Goal: Find specific page/section: Find specific page/section

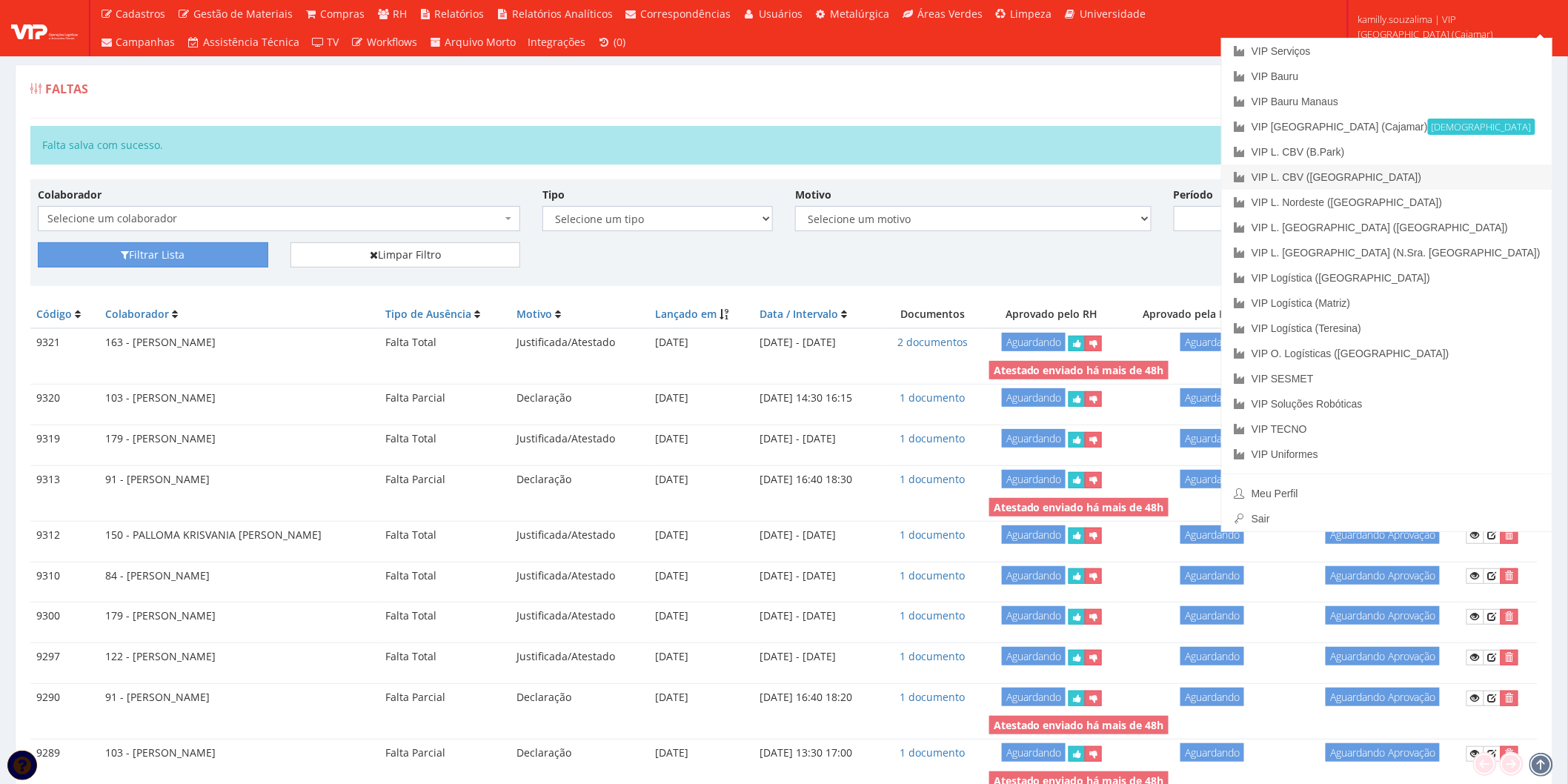
click at [1483, 175] on link "VIP L. CBV ([GEOGRAPHIC_DATA])" at bounding box center [1388, 177] width 331 height 25
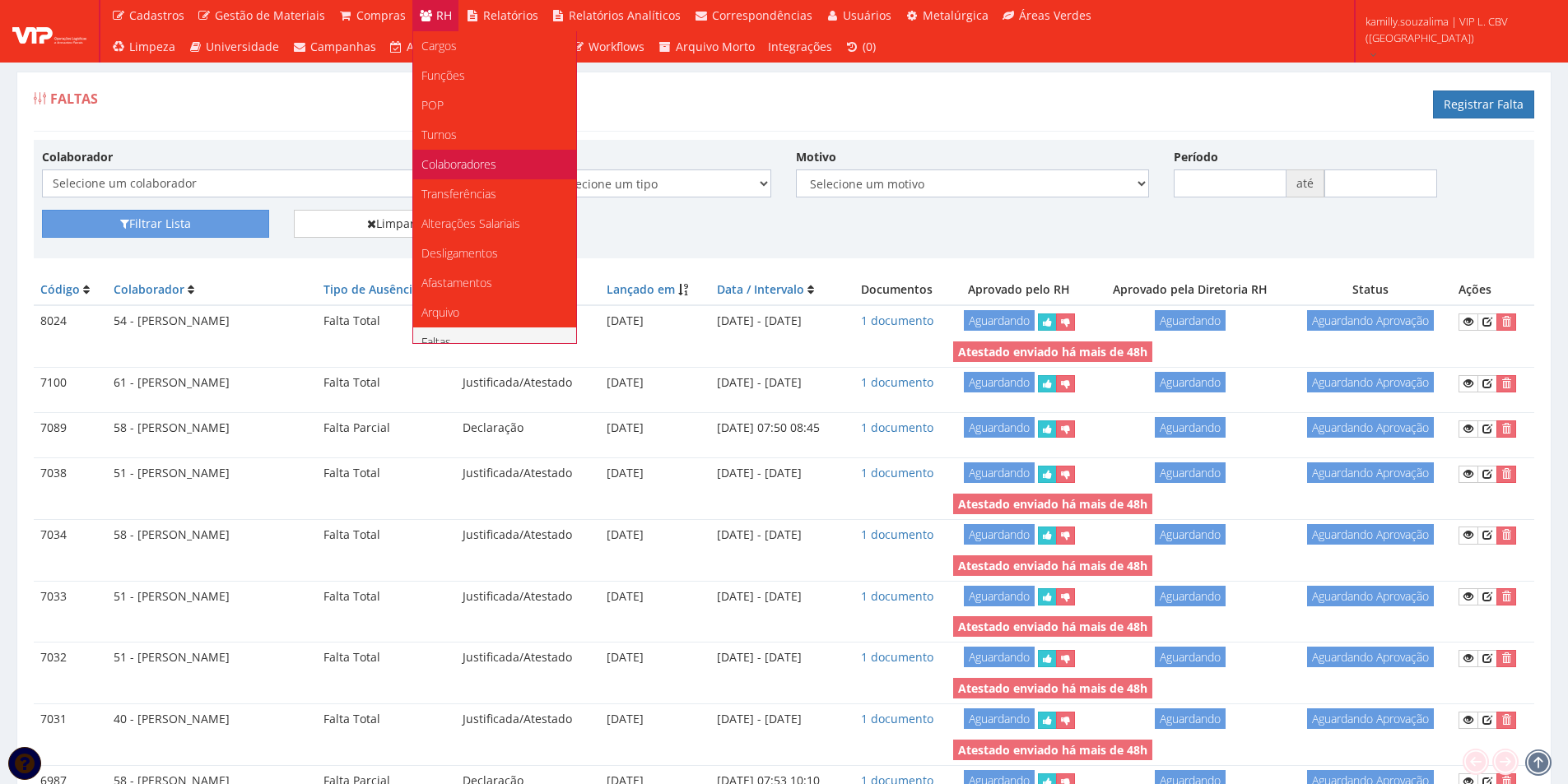
click at [467, 157] on span "Colaboradores" at bounding box center [458, 164] width 75 height 16
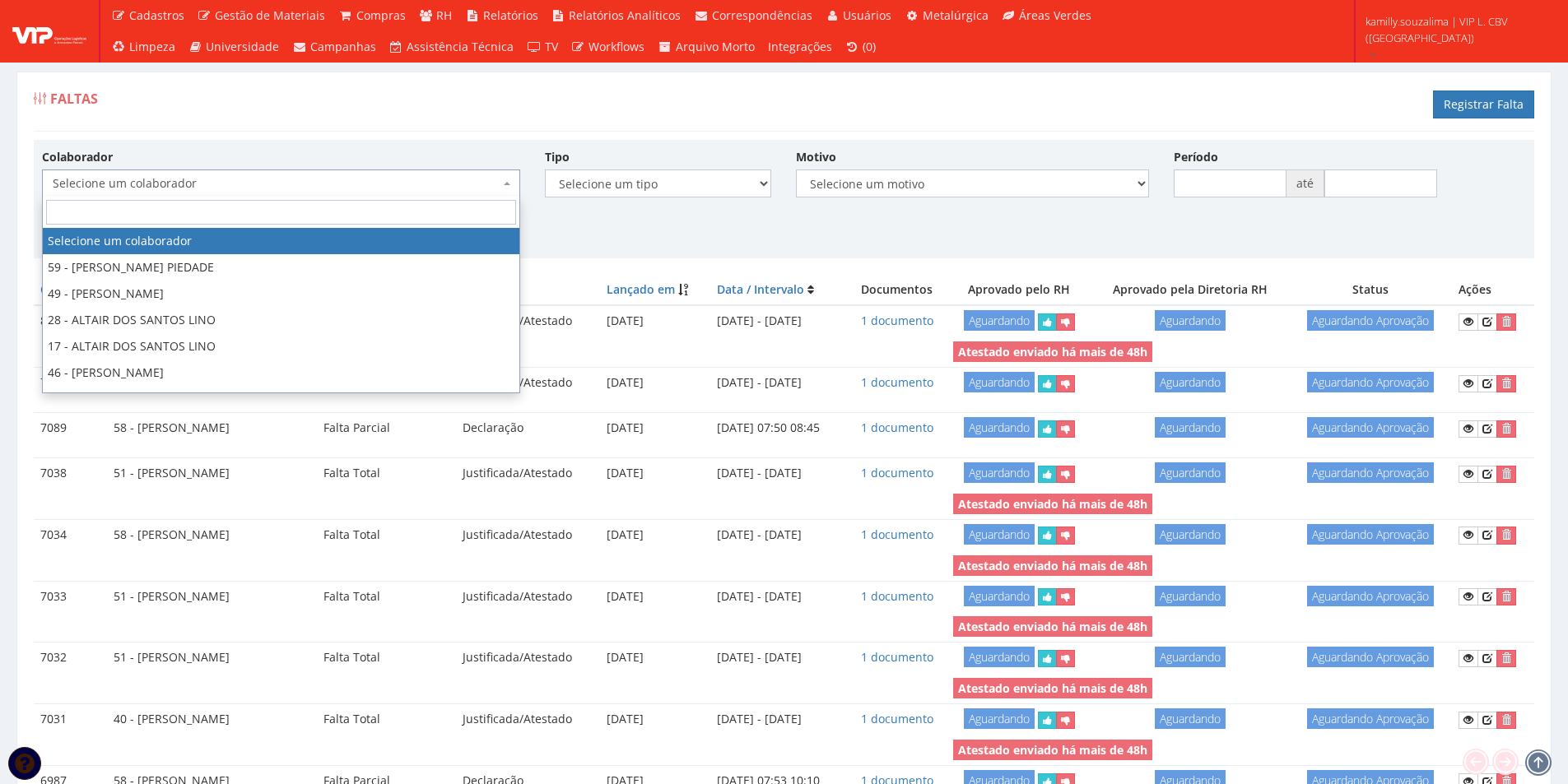
click at [360, 187] on span "Selecione um colaborador" at bounding box center [276, 183] width 447 height 17
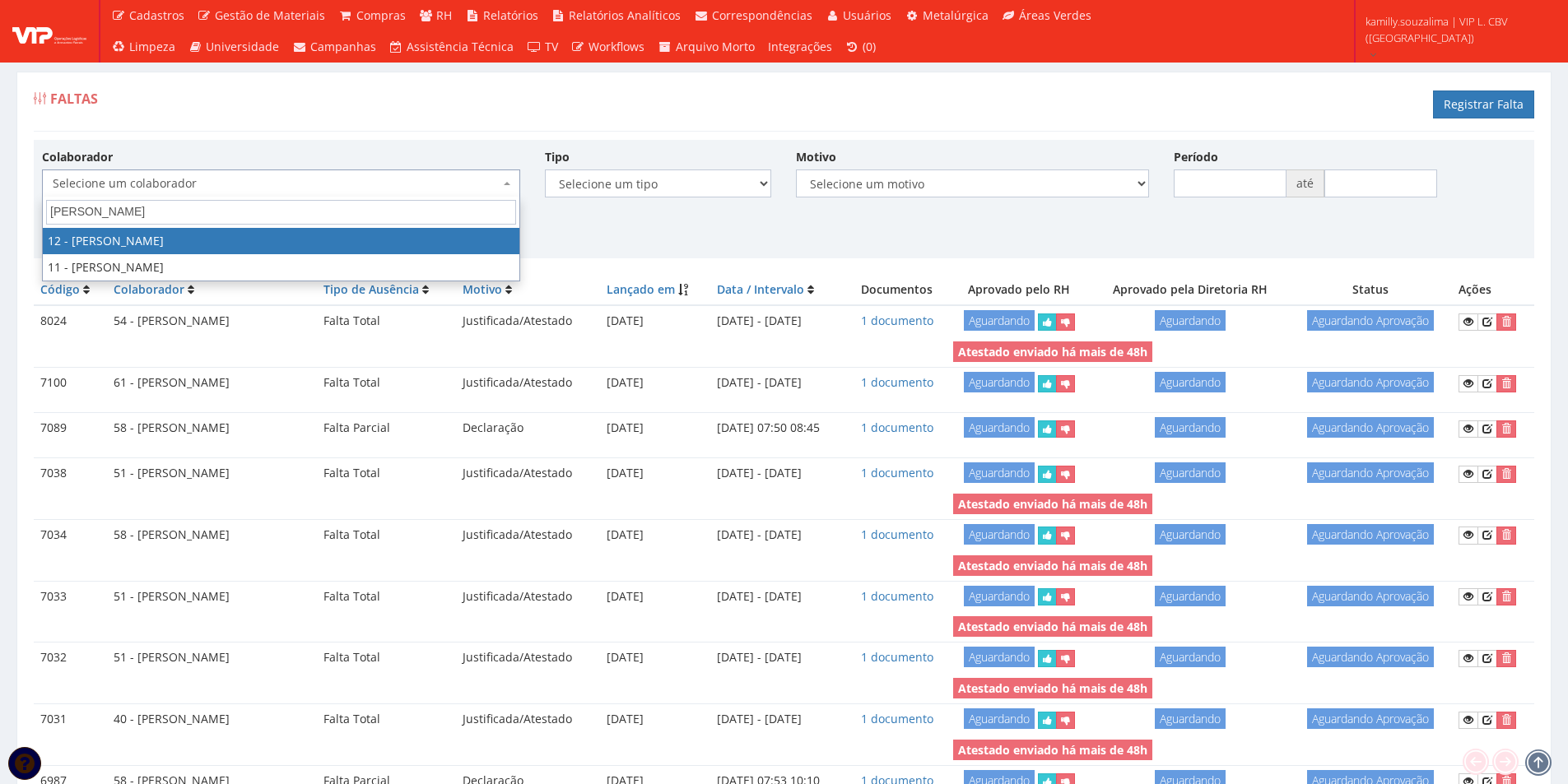
type input "daniel"
select select "2279"
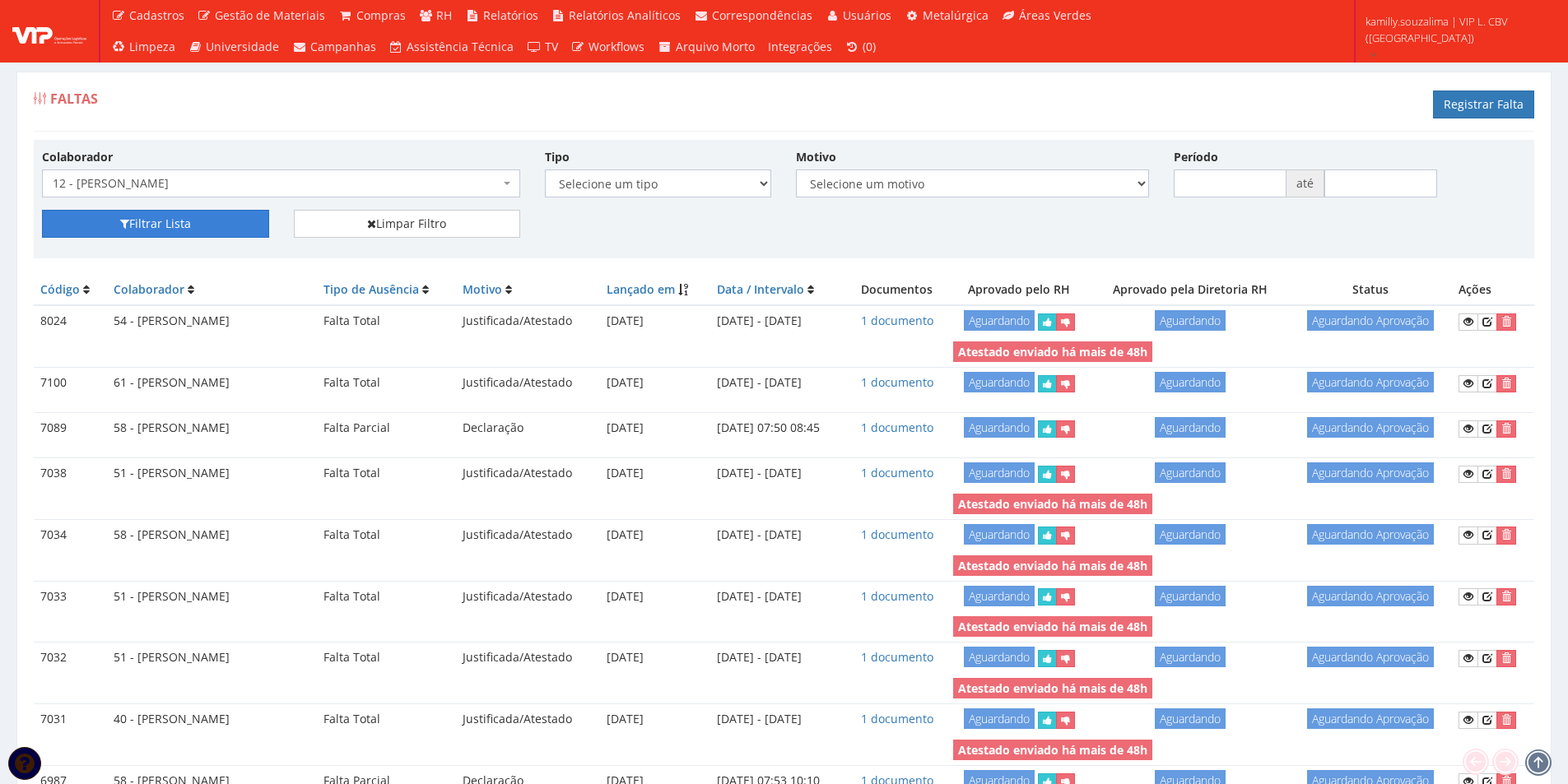
click at [178, 224] on button "Filtrar Lista" at bounding box center [156, 224] width 227 height 28
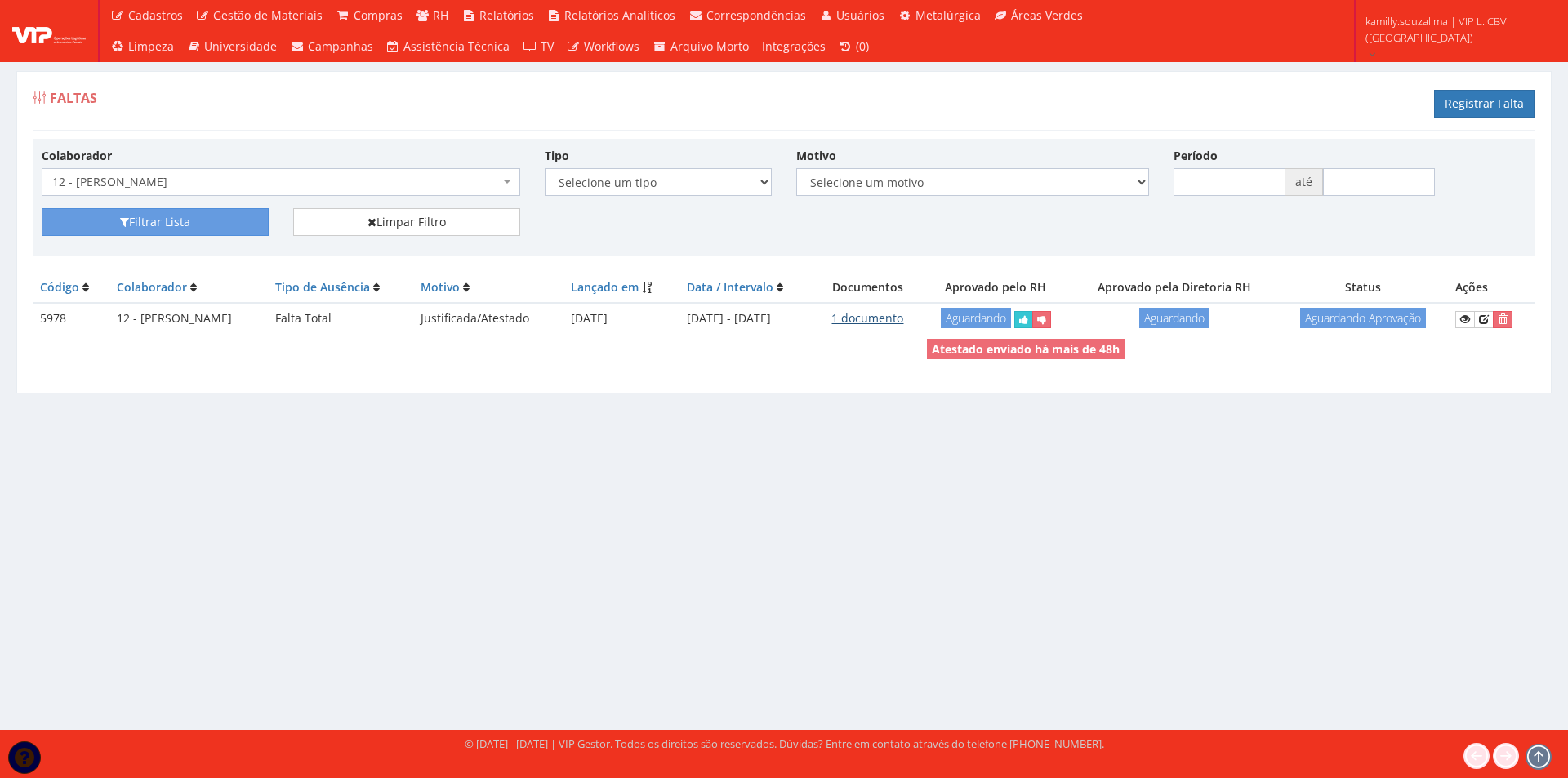
click at [893, 317] on link "1 documento" at bounding box center [867, 318] width 72 height 16
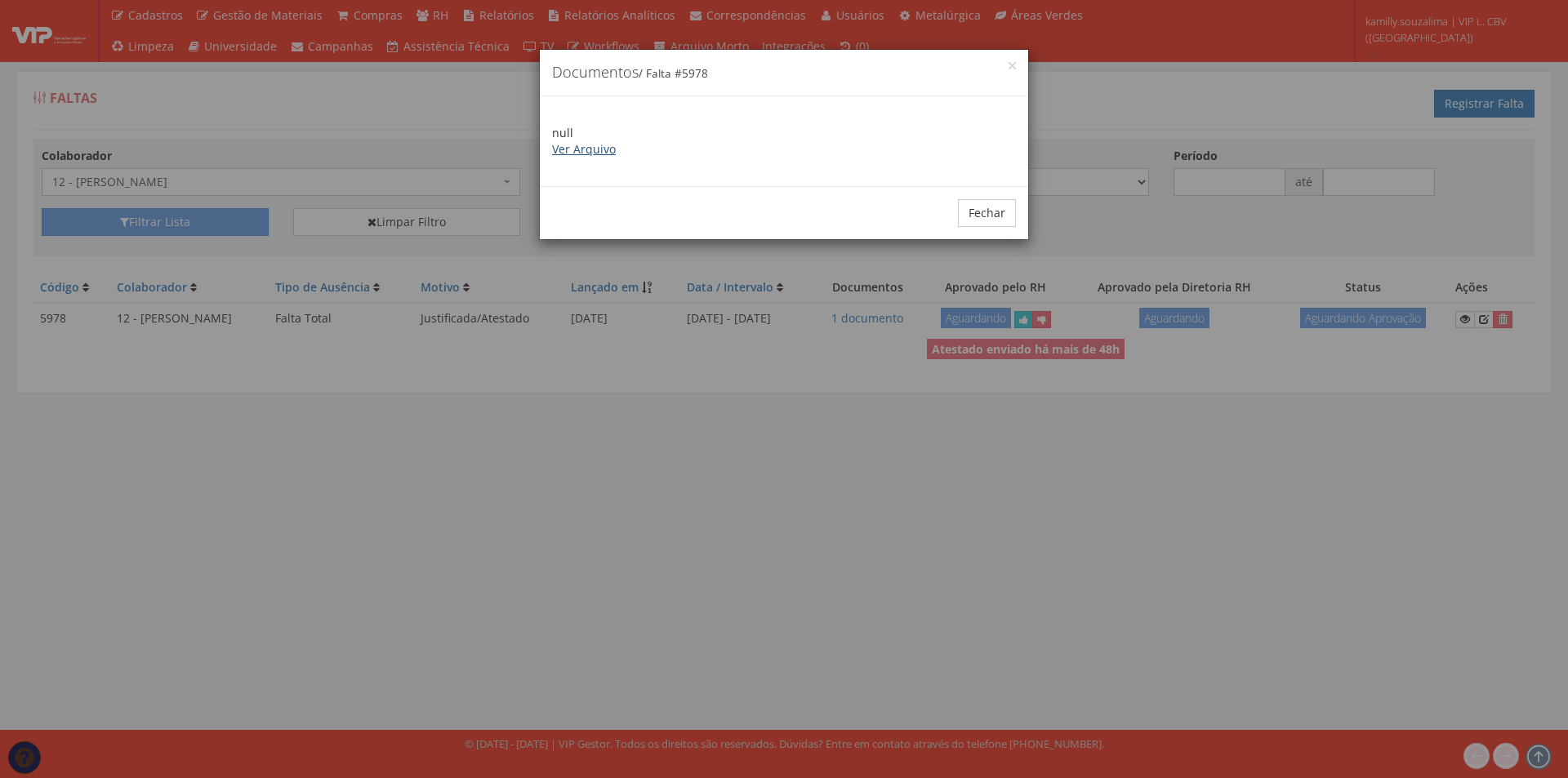
click at [594, 147] on link "Ver Arquivo" at bounding box center [584, 149] width 64 height 16
click at [1022, 207] on div "Fechar" at bounding box center [784, 212] width 489 height 53
click at [983, 210] on button "Fechar" at bounding box center [987, 213] width 58 height 28
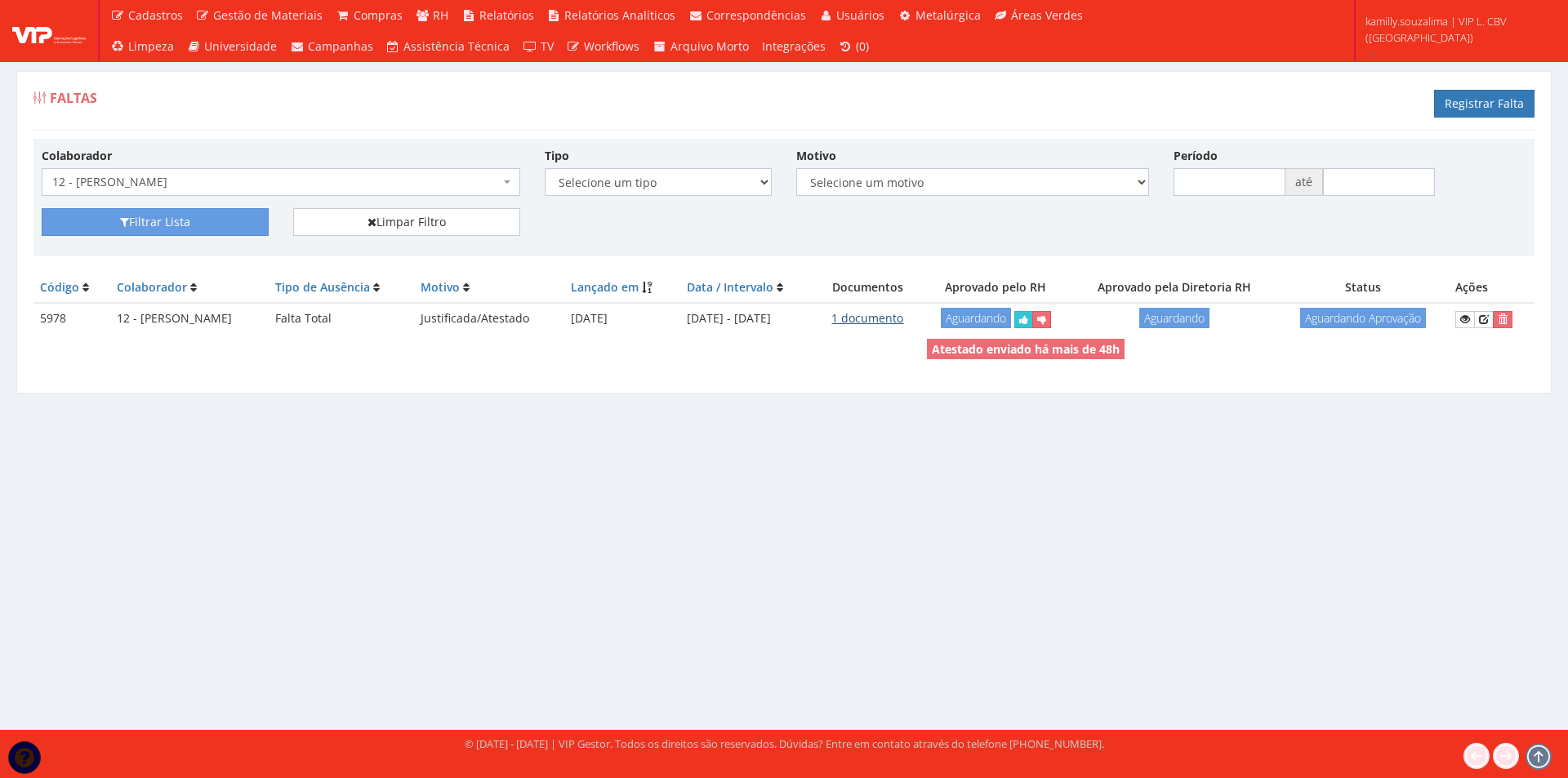
click at [903, 320] on link "1 documento" at bounding box center [867, 318] width 72 height 16
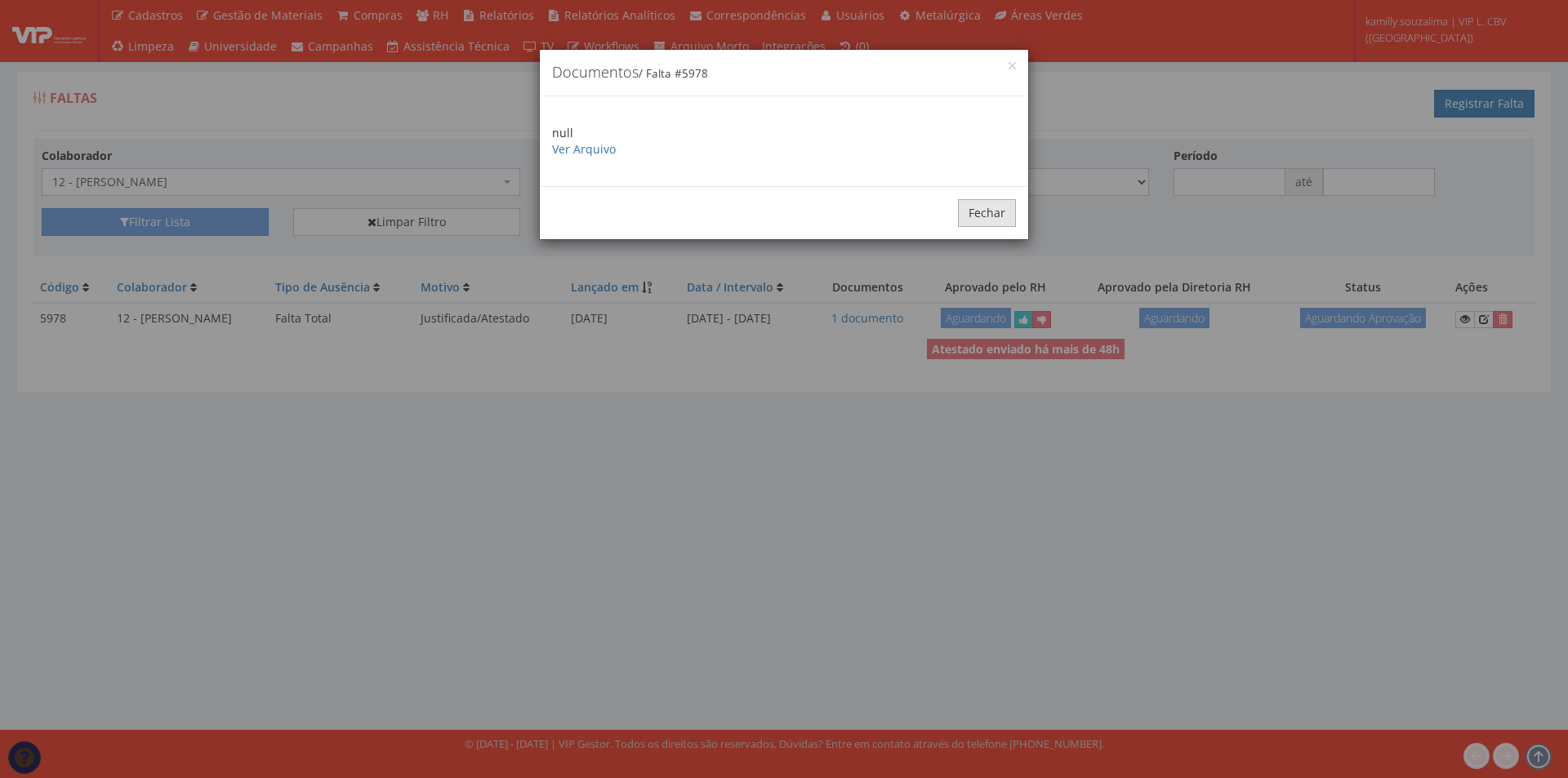
click at [985, 225] on button "Fechar" at bounding box center [987, 213] width 58 height 28
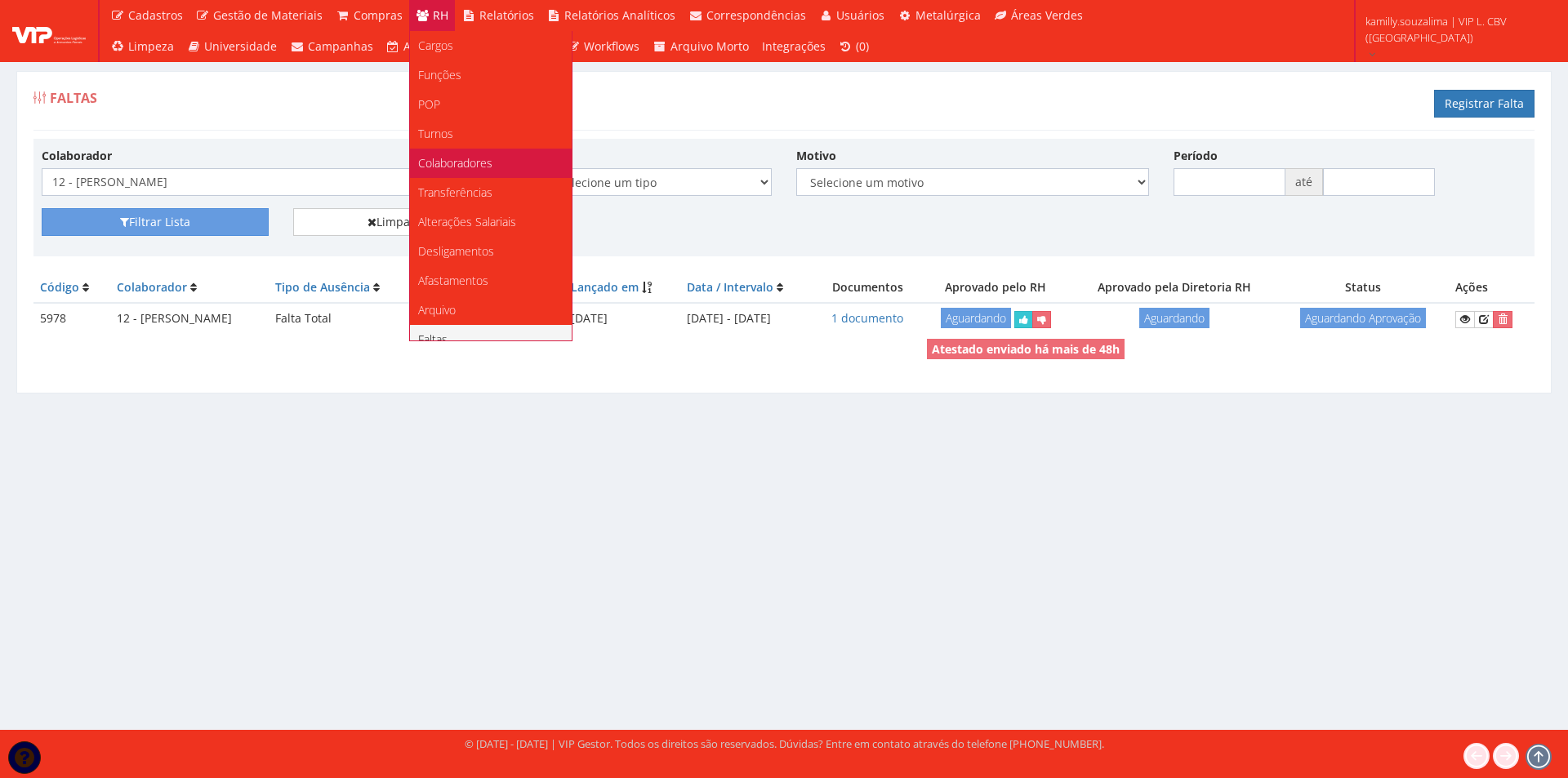
click at [478, 157] on span "Colaboradores" at bounding box center [455, 163] width 74 height 16
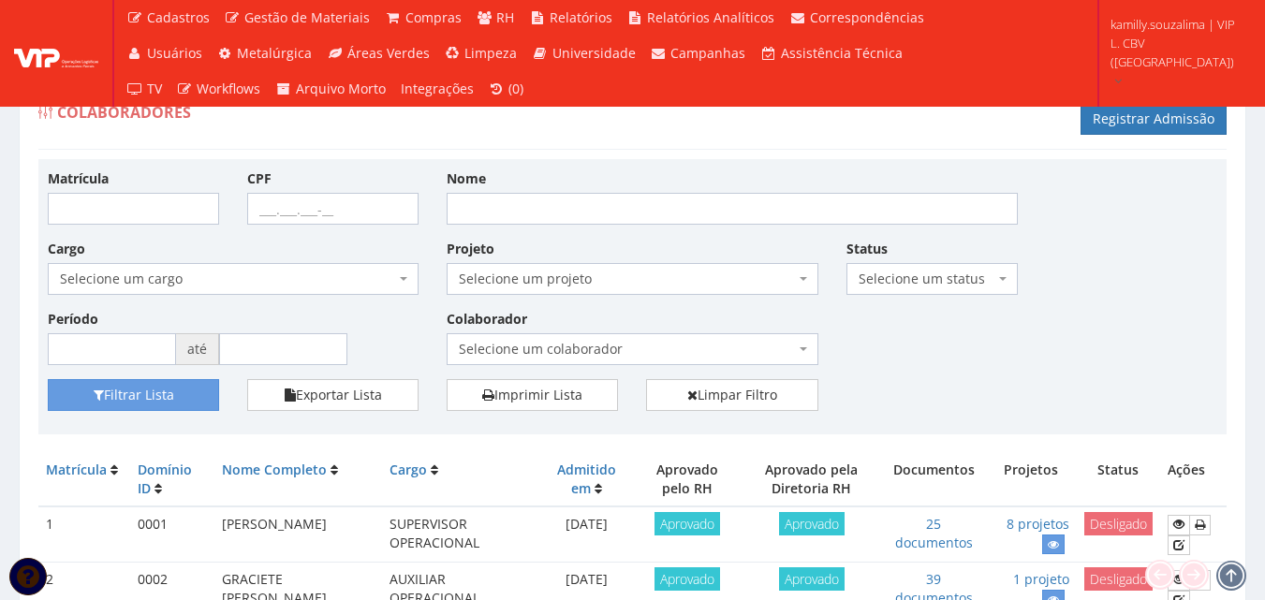
click at [592, 136] on div "Colaboradores Registrar Admissão" at bounding box center [632, 122] width 1188 height 56
